Goal: Transaction & Acquisition: Purchase product/service

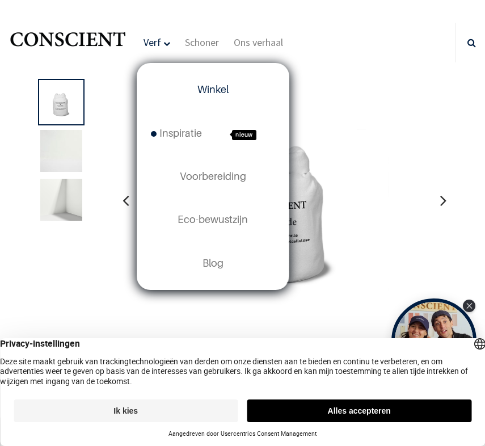
click at [212, 92] on font "Winkel" at bounding box center [212, 89] width 31 height 12
click at [182, 130] on font "Inspiratie" at bounding box center [180, 133] width 43 height 12
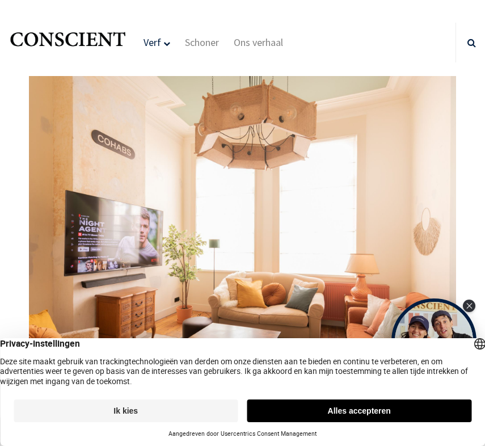
click at [367, 413] on font "Alles accepteren" at bounding box center [359, 410] width 63 height 9
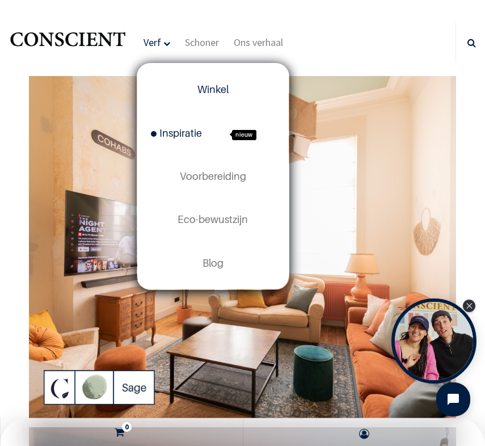
click at [200, 90] on font "Winkel" at bounding box center [212, 89] width 31 height 12
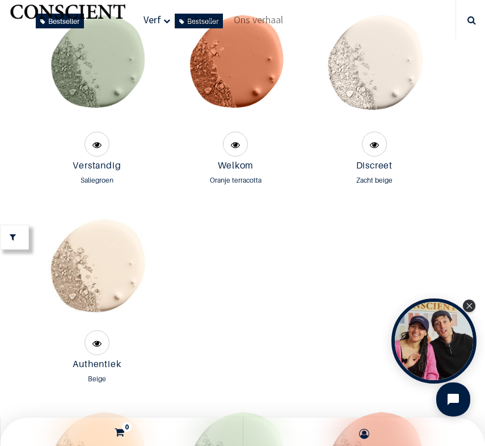
scroll to position [1440, 0]
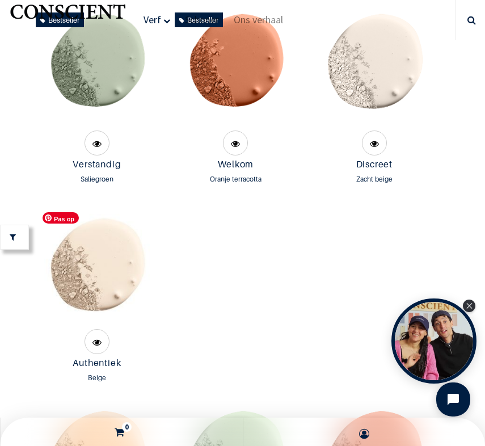
click at [107, 269] on img at bounding box center [97, 266] width 120 height 120
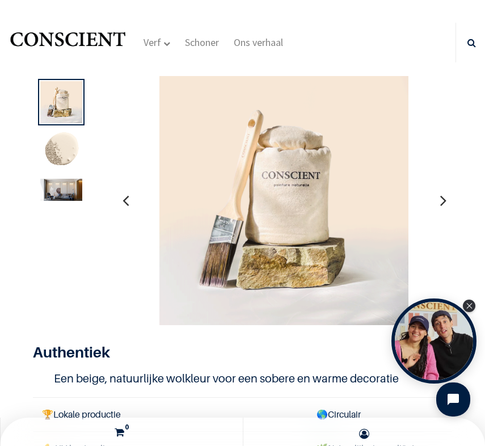
click at [67, 184] on img at bounding box center [61, 190] width 42 height 22
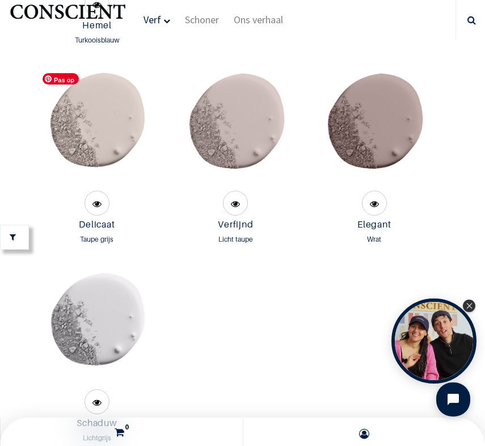
scroll to position [3015, 0]
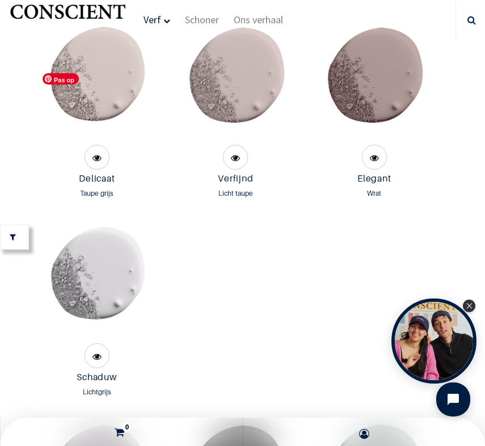
click at [109, 104] on img at bounding box center [97, 82] width 120 height 120
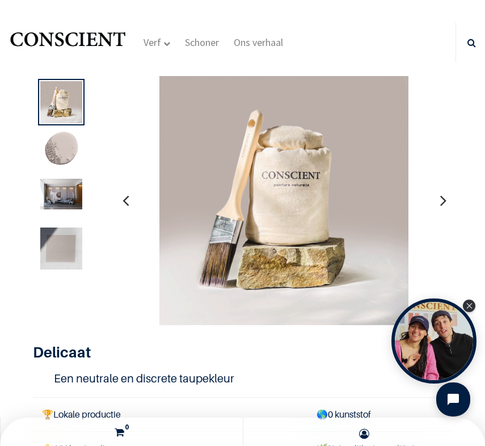
click at [73, 202] on img at bounding box center [61, 194] width 42 height 31
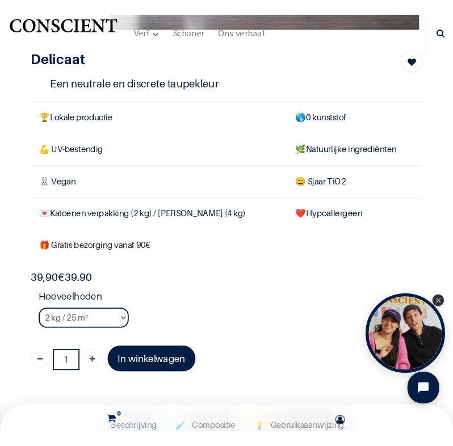
scroll to position [245, 0]
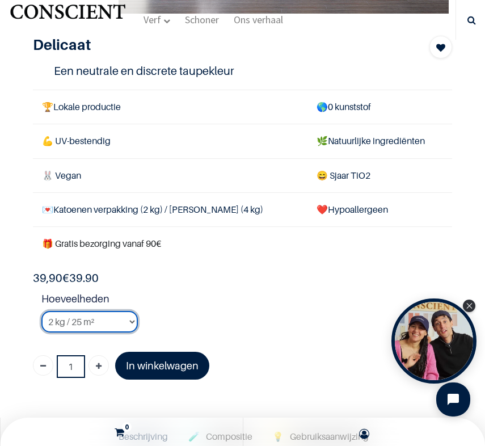
click at [113, 326] on select "2 kg / 25 m² 4KG / 50m² 8 kg / 100 m² Tester" at bounding box center [89, 322] width 96 height 22
click at [41, 311] on select "2 kg / 25 m² 4KG / 50m² 8 kg / 100 m² Tester" at bounding box center [89, 322] width 96 height 22
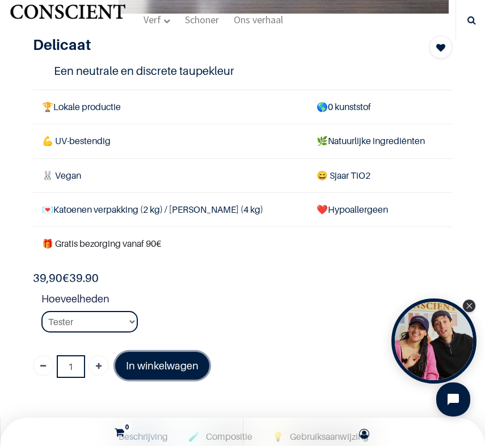
click at [163, 372] on link "In winkelwagen" at bounding box center [162, 366] width 94 height 28
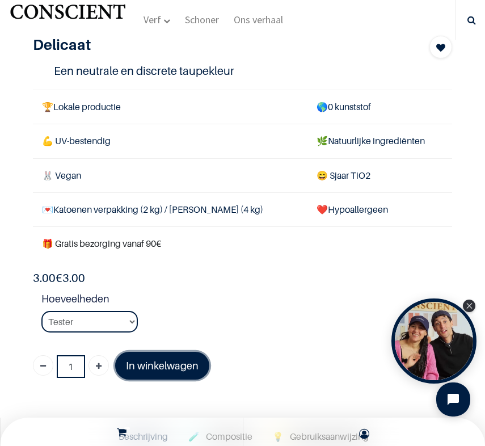
select select "121"
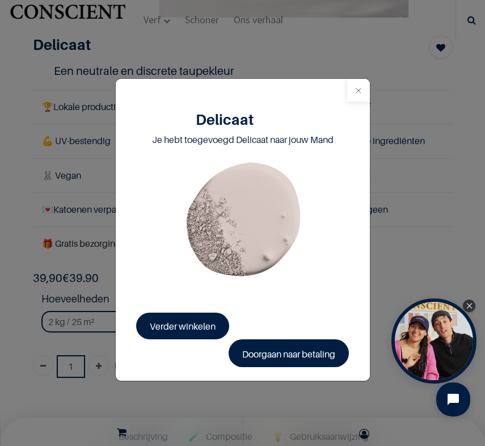
click at [357, 93] on button "Dichtbij" at bounding box center [358, 90] width 23 height 23
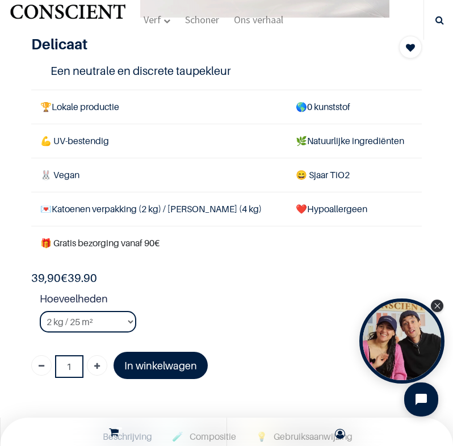
scroll to position [125, 0]
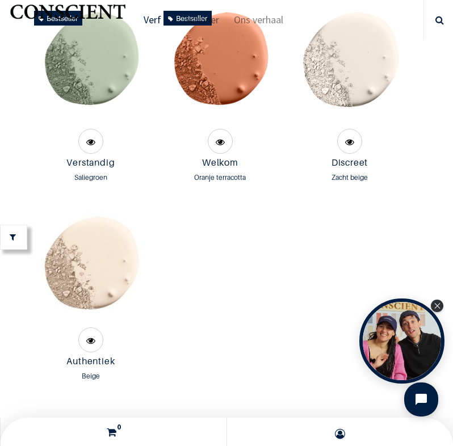
scroll to position [1445, 0]
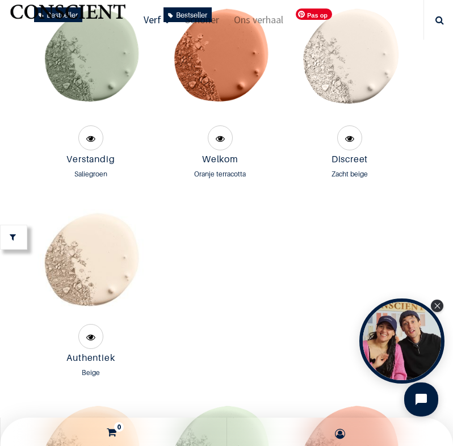
click at [361, 60] on img at bounding box center [349, 63] width 120 height 120
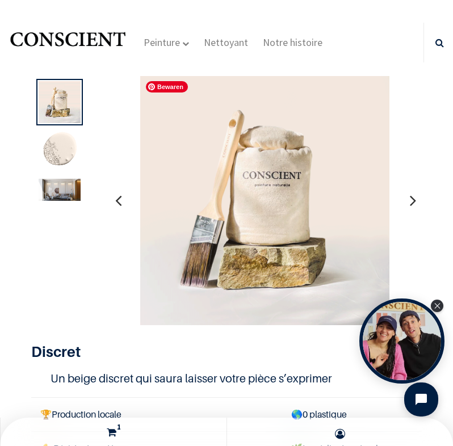
click at [73, 187] on img at bounding box center [60, 190] width 42 height 22
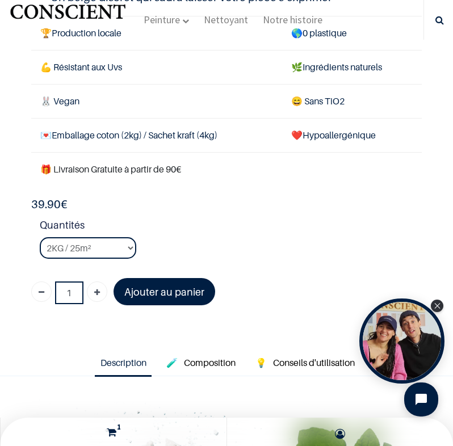
scroll to position [322, 0]
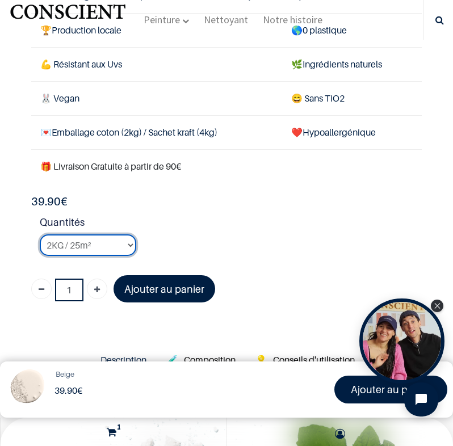
click at [116, 252] on select "2KG / 25m² 4KG / 50m² 8KG / 100m² Testeur" at bounding box center [88, 245] width 96 height 22
select select "24"
click at [40, 234] on select "2KG / 25m² 4KG / 50m² 8KG / 100m² Testeur" at bounding box center [88, 245] width 96 height 22
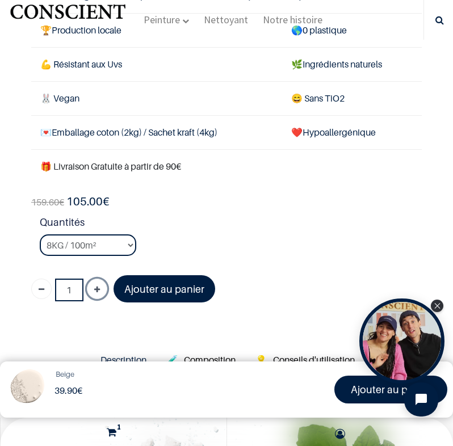
click at [95, 290] on icon "Ajouter" at bounding box center [97, 290] width 6 height 20
type input "2"
click at [170, 300] on link "Ajouter au panier" at bounding box center [164, 289] width 102 height 28
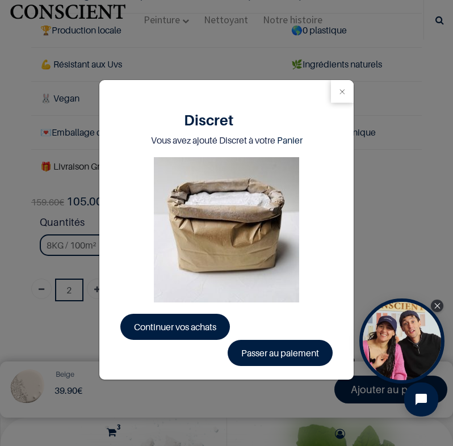
select select "22"
click at [343, 94] on button "Close" at bounding box center [342, 91] width 23 height 23
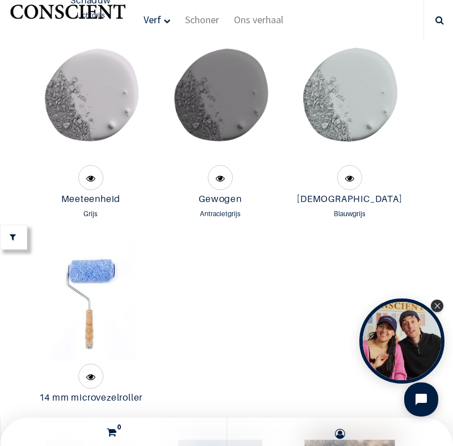
scroll to position [3391, 0]
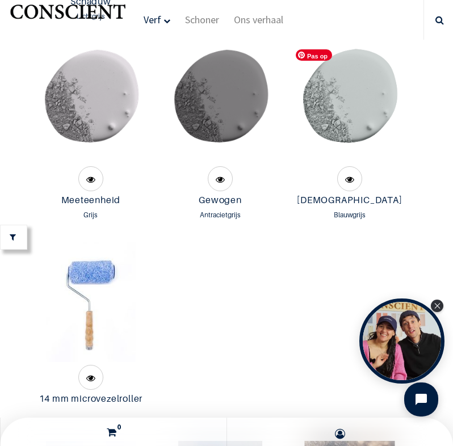
click at [343, 121] on img at bounding box center [349, 104] width 120 height 120
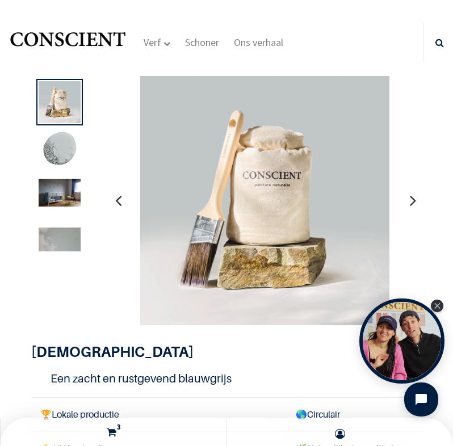
click at [63, 149] on img at bounding box center [60, 151] width 42 height 42
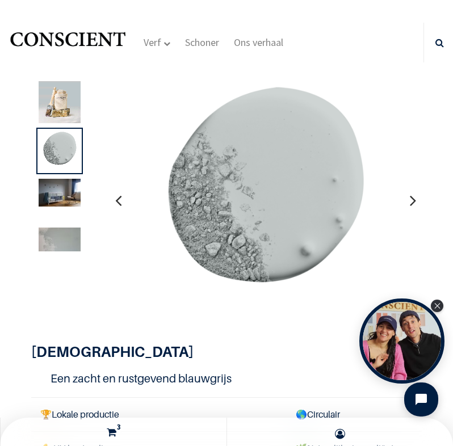
click at [70, 196] on img at bounding box center [60, 193] width 42 height 28
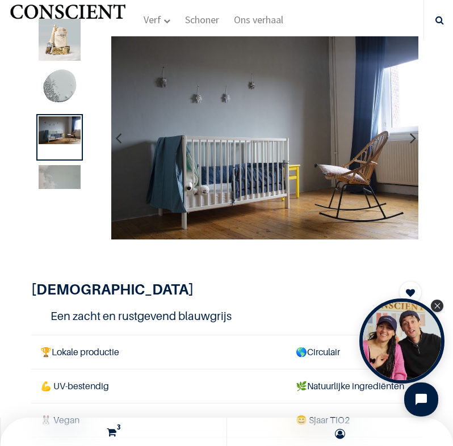
scroll to position [247, 0]
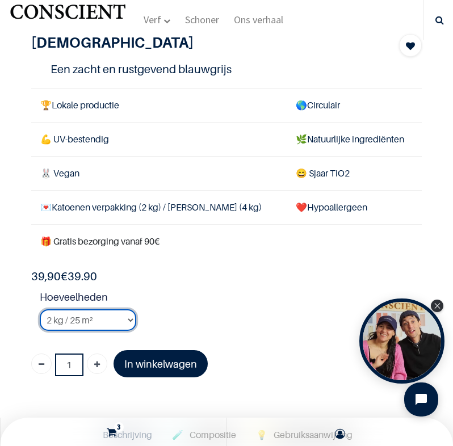
click at [104, 322] on select "2 kg / 25 m² 4KG / 50m² 8 kg / 100 m² Tester" at bounding box center [88, 320] width 96 height 22
click at [40, 309] on select "2 kg / 25 m² 4KG / 50m² 8 kg / 100 m² Tester" at bounding box center [88, 320] width 96 height 22
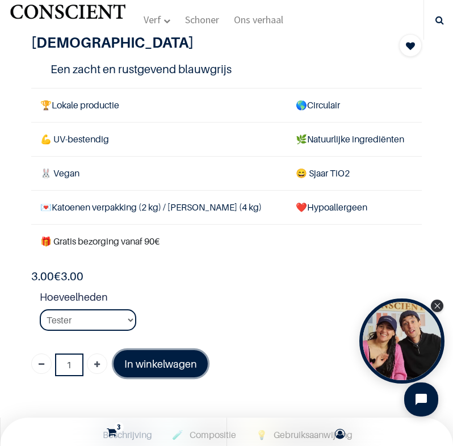
click at [173, 369] on font "In winkelwagen" at bounding box center [160, 364] width 73 height 12
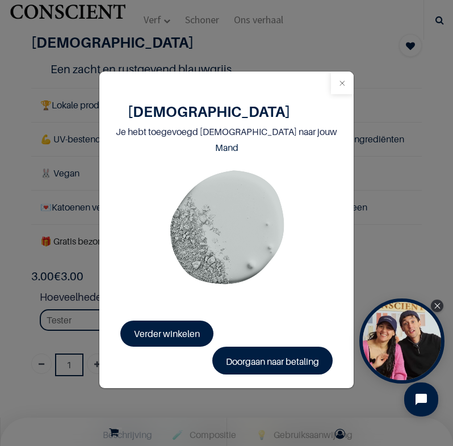
click at [340, 94] on button "Dichtbij" at bounding box center [342, 82] width 23 height 23
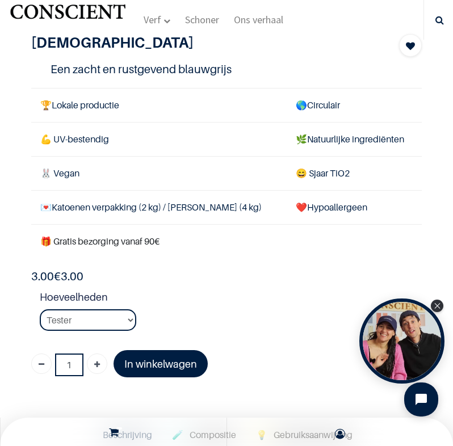
select select "81"
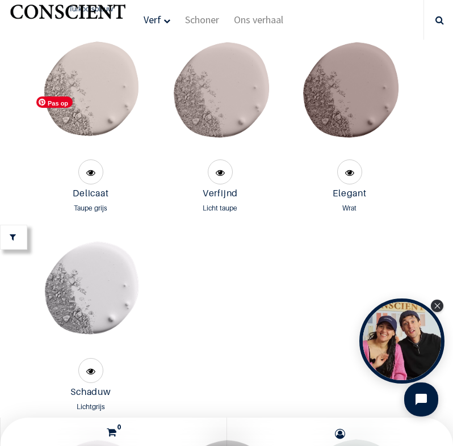
scroll to position [3001, 0]
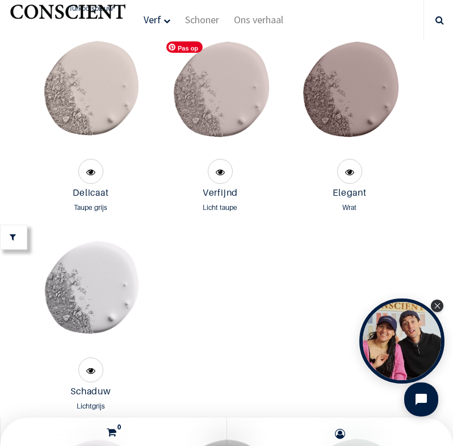
click at [233, 97] on img at bounding box center [220, 96] width 120 height 120
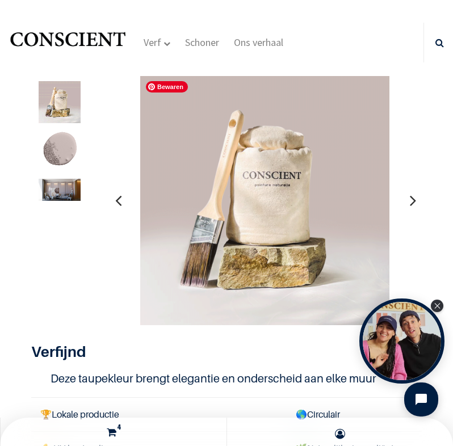
scroll to position [54, 0]
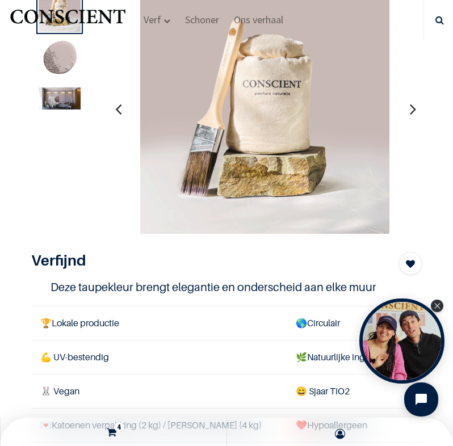
scroll to position [27, 0]
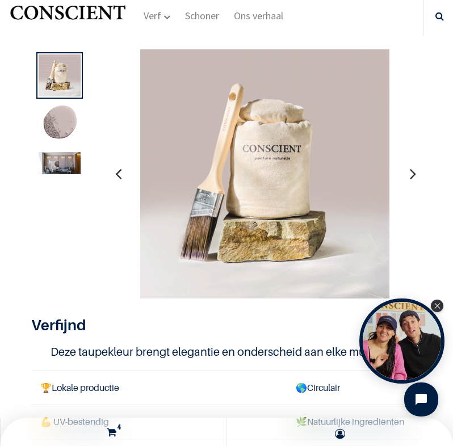
click at [64, 166] on img at bounding box center [60, 163] width 42 height 22
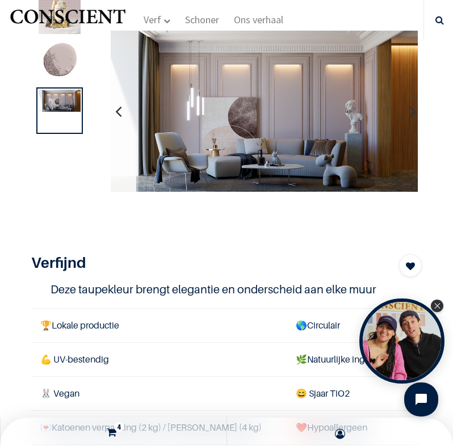
scroll to position [264, 0]
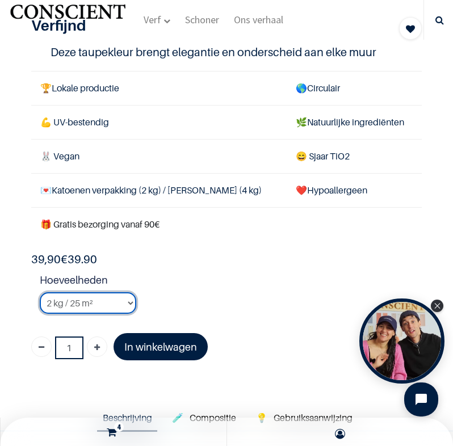
click at [116, 306] on select "2 kg / 25 m² 4KG / 50m² 8 kg / 100 m² Tester" at bounding box center [88, 303] width 96 height 22
click at [40, 292] on select "2 kg / 25 m² 4KG / 50m² 8 kg / 100 m² Tester" at bounding box center [88, 303] width 96 height 22
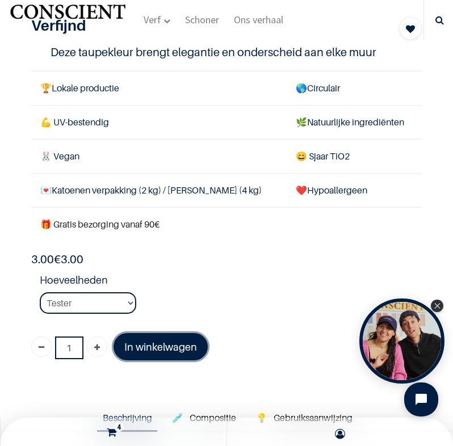
click at [160, 349] on font "In winkelwagen" at bounding box center [160, 347] width 73 height 12
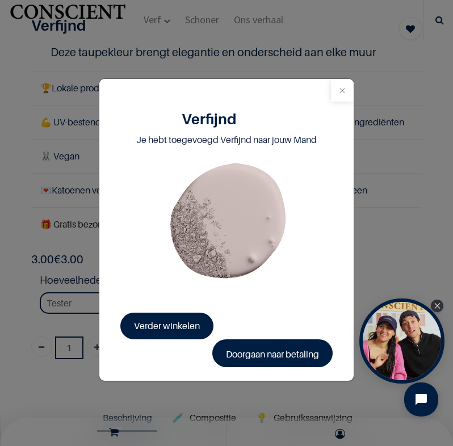
click at [345, 95] on button "Dichtbij" at bounding box center [342, 90] width 23 height 23
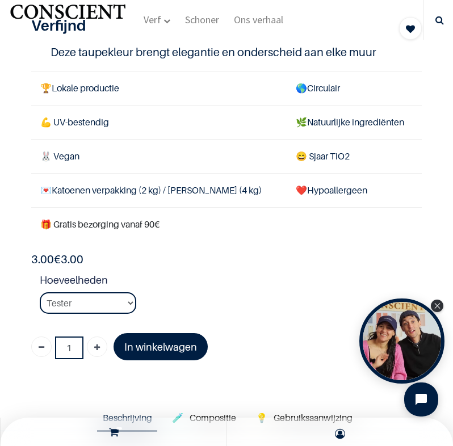
select select "37"
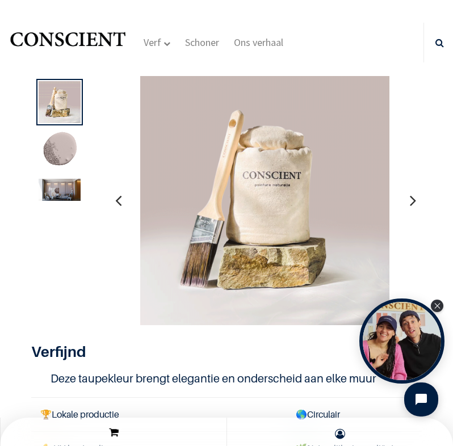
click at [111, 429] on icon at bounding box center [114, 432] width 10 height 15
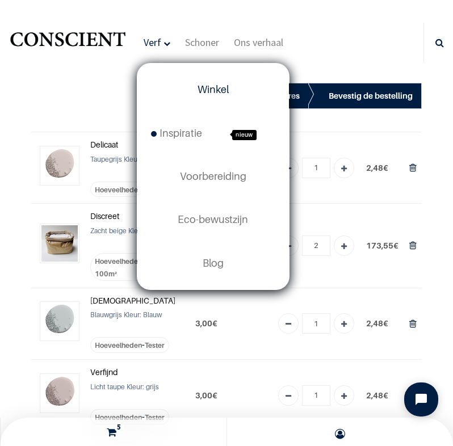
click at [210, 86] on font "Winkel" at bounding box center [212, 89] width 31 height 12
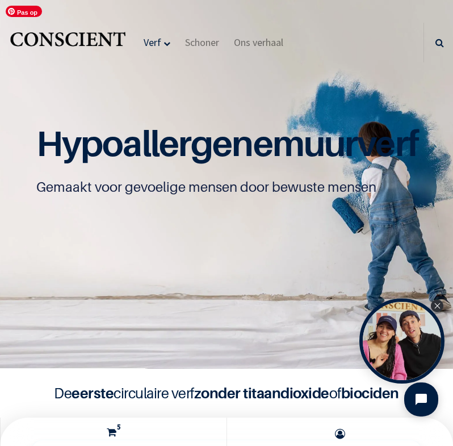
scroll to position [1, 0]
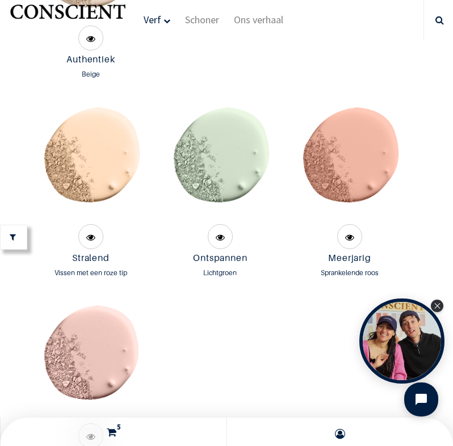
scroll to position [1850, 0]
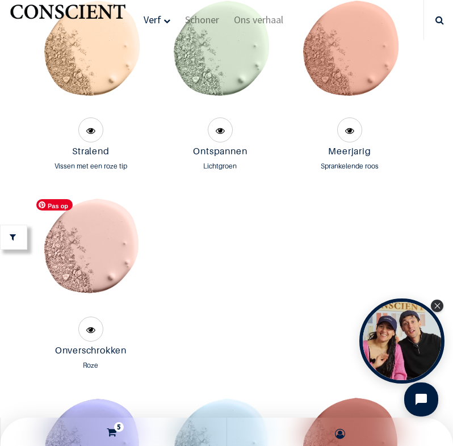
click at [109, 277] on img at bounding box center [91, 253] width 120 height 120
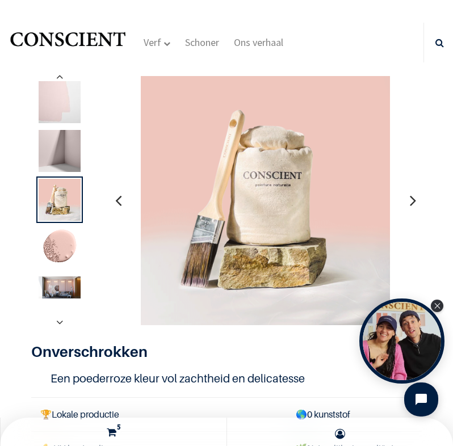
click at [59, 155] on img at bounding box center [60, 151] width 42 height 42
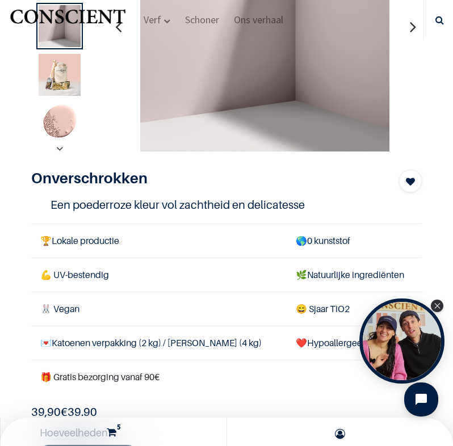
scroll to position [240, 0]
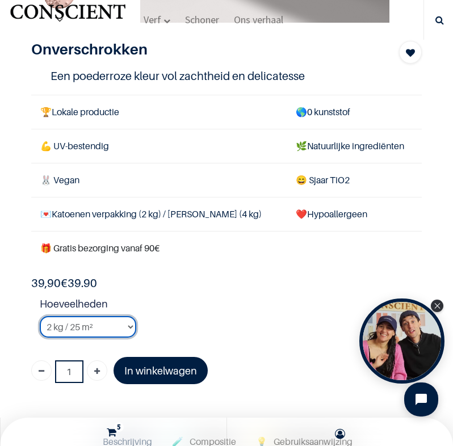
click at [81, 328] on select "2 kg / 25 m² 4KG / 50m² 8 kg / 100 m² Tester" at bounding box center [88, 327] width 96 height 22
select select "53"
click at [40, 316] on select "2 kg / 25 m² 4KG / 50m² 8 kg / 100 m² Tester" at bounding box center [88, 327] width 96 height 22
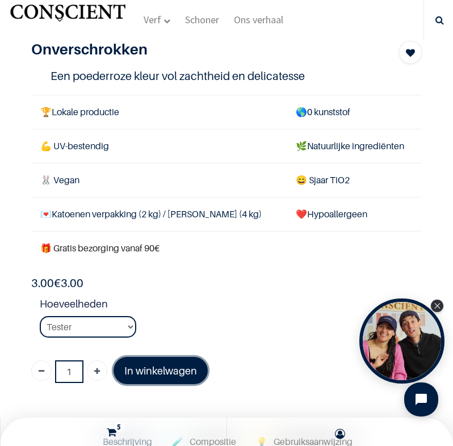
click at [166, 370] on font "In winkelwagen" at bounding box center [160, 371] width 73 height 12
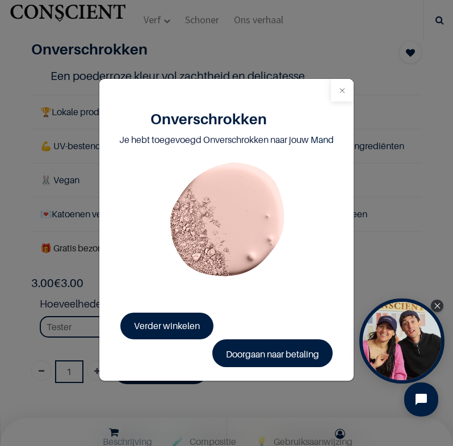
click at [344, 88] on button "Dichtbij" at bounding box center [342, 90] width 23 height 23
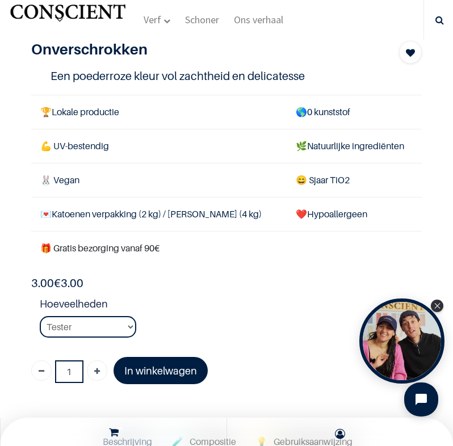
scroll to position [210, 0]
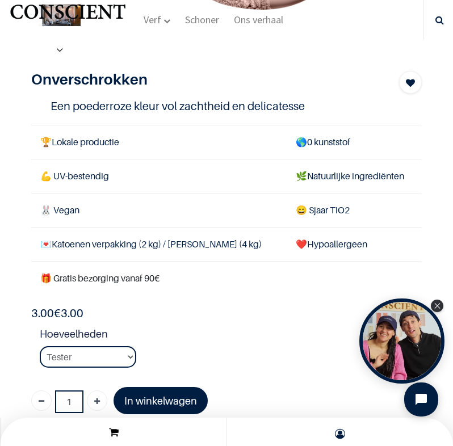
click at [111, 433] on icon at bounding box center [114, 432] width 10 height 15
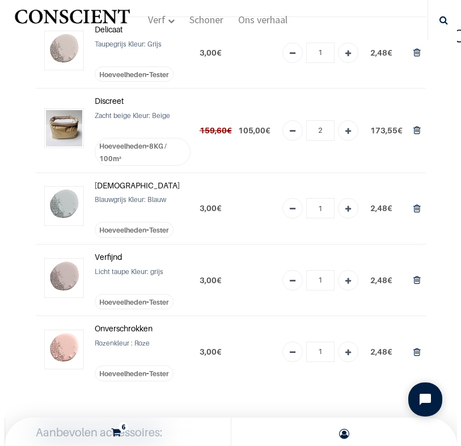
scroll to position [38, 0]
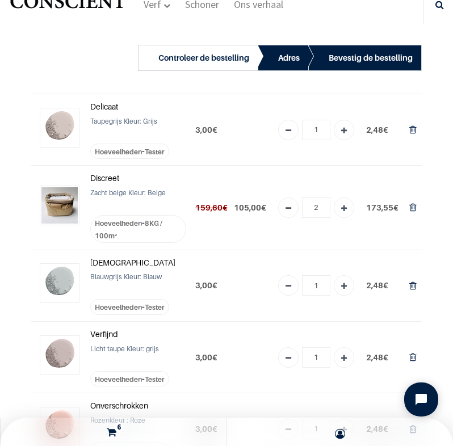
click at [1, 261] on div "Controleer de bestelling Adres Bevestig de bestelling" at bounding box center [226, 442] width 453 height 837
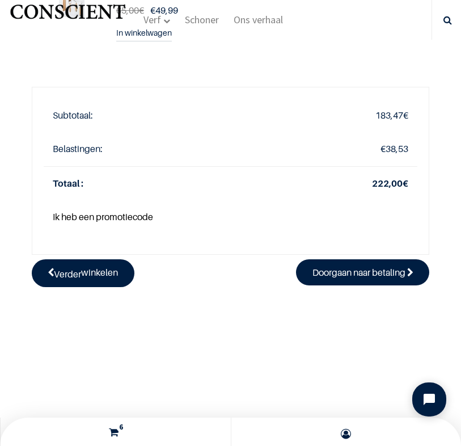
scroll to position [546, 0]
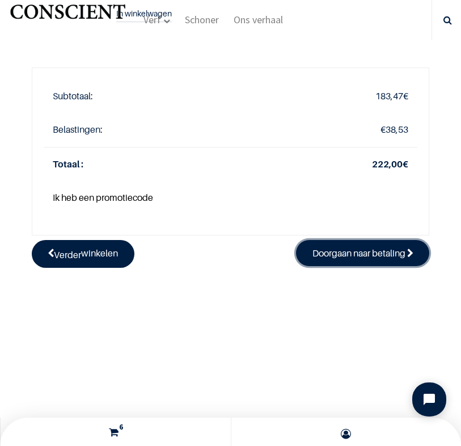
click at [340, 248] on font "Doorgaan naar betaling" at bounding box center [359, 252] width 93 height 11
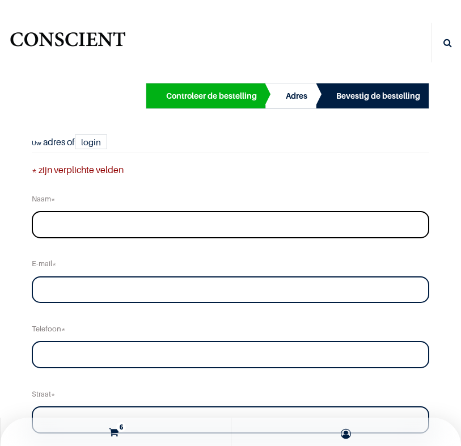
click at [305, 218] on input "text" at bounding box center [231, 224] width 398 height 27
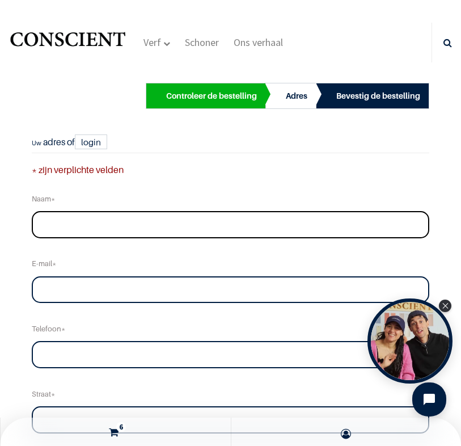
type input "[PERSON_NAME]"
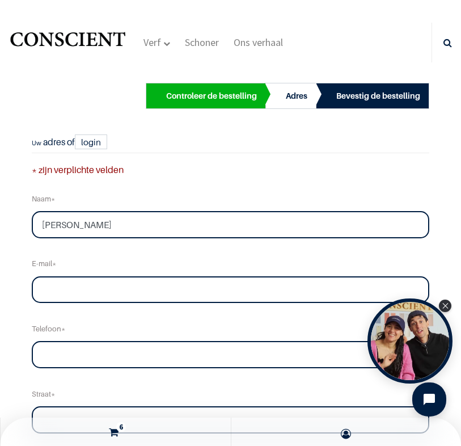
type input "heesakkers.c24@gmail.com"
type input "0788325625"
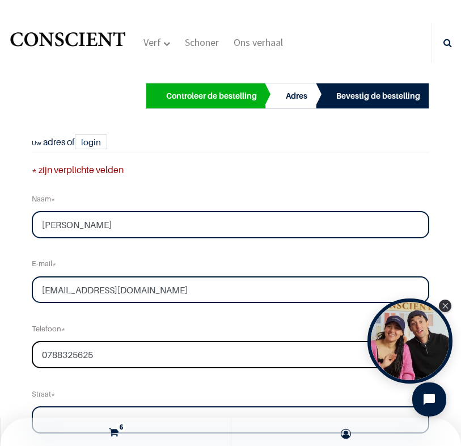
type input "Route des Jardiniers"
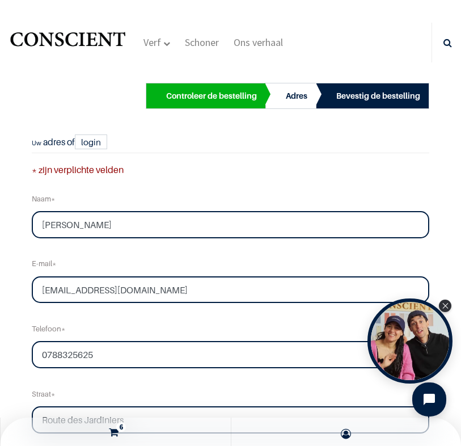
type input "18"
type input "SOUVIGNE"
type input "16240"
select select "75"
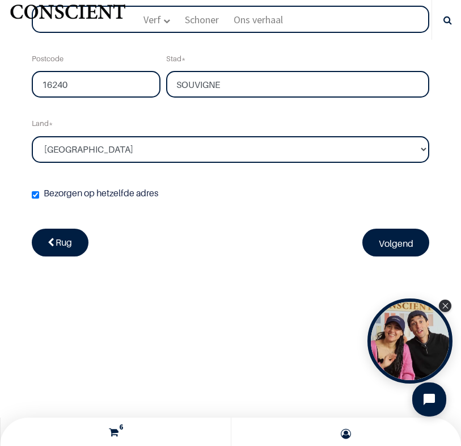
scroll to position [537, 0]
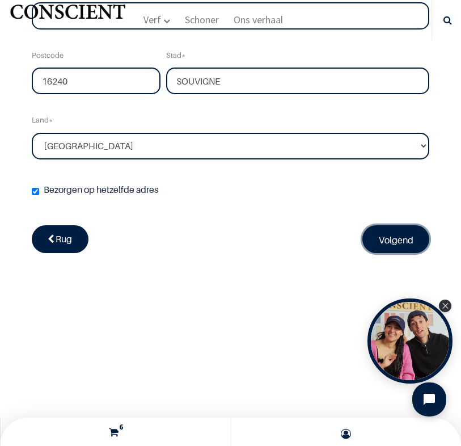
click at [398, 242] on font "Volgend" at bounding box center [396, 239] width 35 height 11
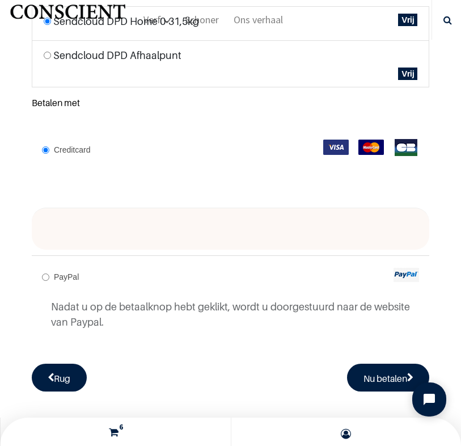
scroll to position [187, 0]
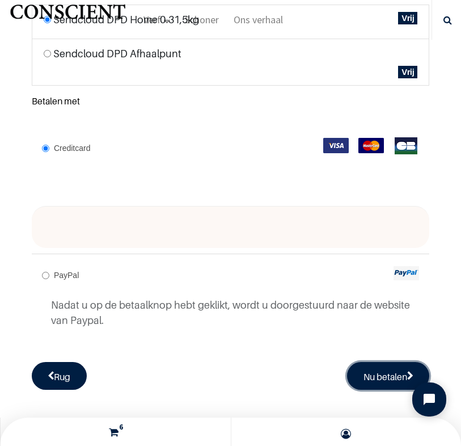
click at [372, 375] on font "Nu betalen" at bounding box center [386, 376] width 44 height 11
radio input "true"
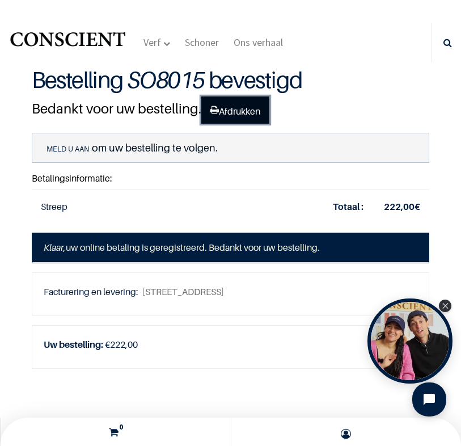
click at [250, 107] on font "Afdrukken" at bounding box center [239, 110] width 41 height 11
